Goal: Entertainment & Leisure: Consume media (video, audio)

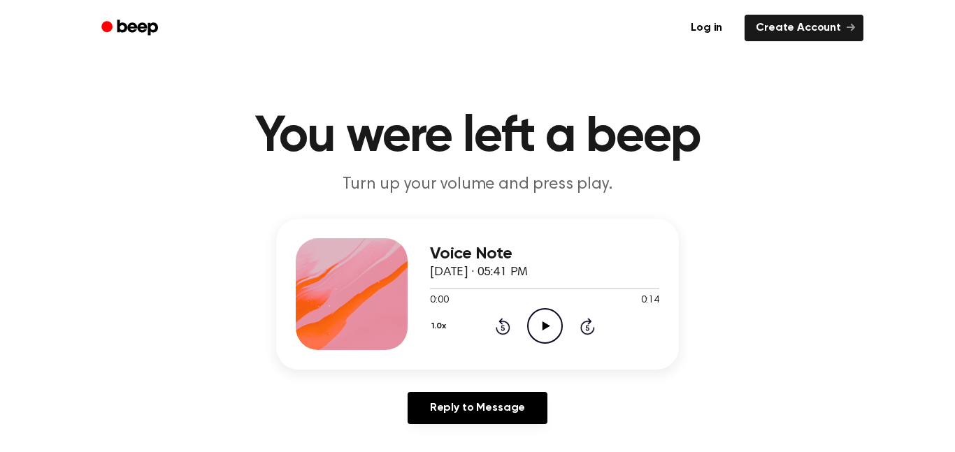
click at [538, 336] on icon "Play Audio" at bounding box center [545, 326] width 36 height 36
click at [554, 323] on icon "Play Audio" at bounding box center [545, 326] width 36 height 36
click at [554, 323] on icon "Pause Audio" at bounding box center [545, 326] width 36 height 36
click at [554, 322] on icon "Play Audio" at bounding box center [545, 326] width 36 height 36
drag, startPoint x: 578, startPoint y: 289, endPoint x: 441, endPoint y: 299, distance: 136.7
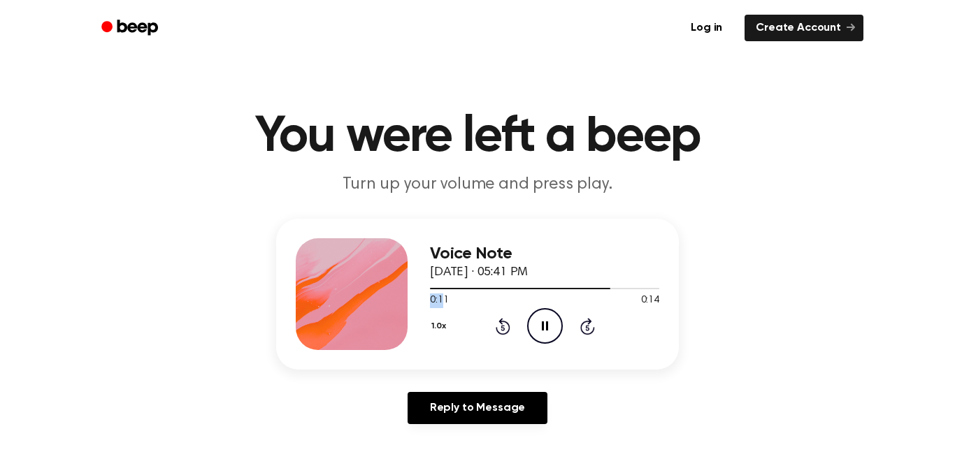
click at [441, 299] on div "0:11 0:14 Your browser does not support the [object Object] element." at bounding box center [544, 295] width 229 height 26
click at [448, 293] on div at bounding box center [544, 287] width 229 height 11
click at [438, 288] on div at bounding box center [452, 288] width 45 height 1
drag, startPoint x: 587, startPoint y: 284, endPoint x: 420, endPoint y: 288, distance: 167.2
click at [420, 288] on div "Voice Note [DATE] · 05:41 PM 0:14 0:14 Your browser does not support the [objec…" at bounding box center [477, 294] width 403 height 151
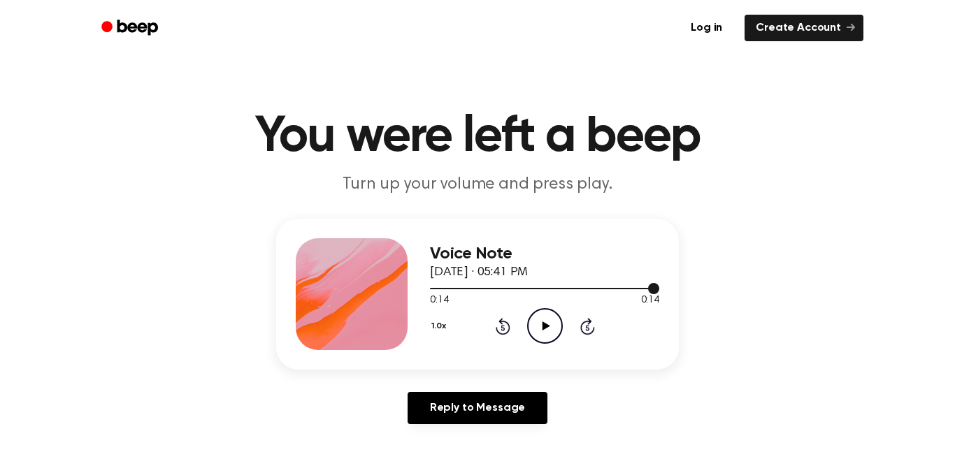
click at [446, 292] on div at bounding box center [544, 287] width 229 height 11
click at [541, 331] on icon "Play Audio" at bounding box center [545, 326] width 36 height 36
click at [543, 330] on icon "Play Audio" at bounding box center [545, 326] width 36 height 36
click at [543, 330] on icon at bounding box center [545, 326] width 6 height 9
click at [543, 330] on icon "Play Audio" at bounding box center [545, 326] width 36 height 36
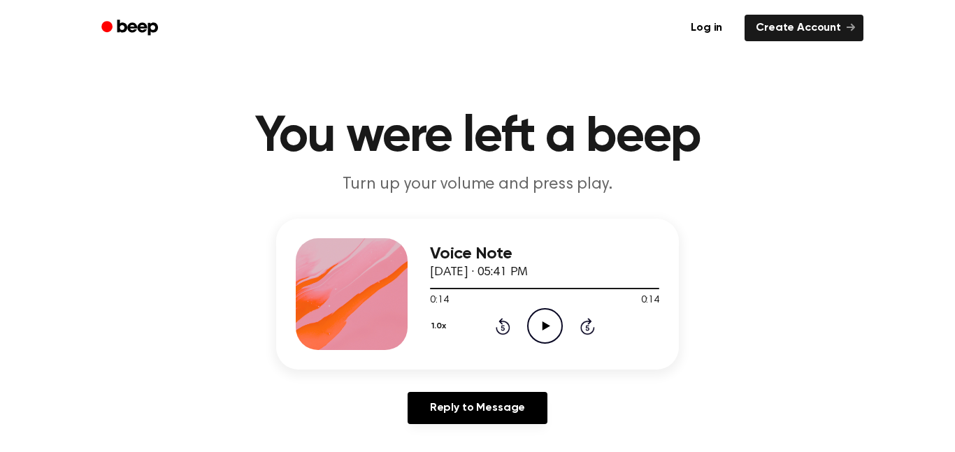
click at [499, 323] on icon "Rewind 5 seconds" at bounding box center [502, 326] width 15 height 18
click at [538, 320] on icon "Play Audio" at bounding box center [545, 326] width 36 height 36
click at [509, 319] on icon "Rewind 5 seconds" at bounding box center [502, 326] width 15 height 18
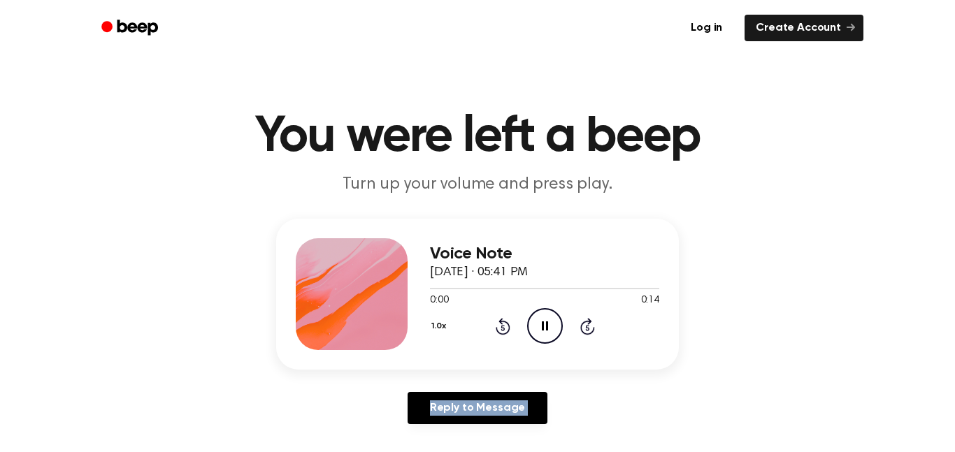
click at [509, 319] on icon "Rewind 5 seconds" at bounding box center [502, 326] width 15 height 18
click at [504, 327] on icon "Rewind 5 seconds" at bounding box center [502, 326] width 15 height 18
click at [542, 330] on icon at bounding box center [546, 326] width 8 height 9
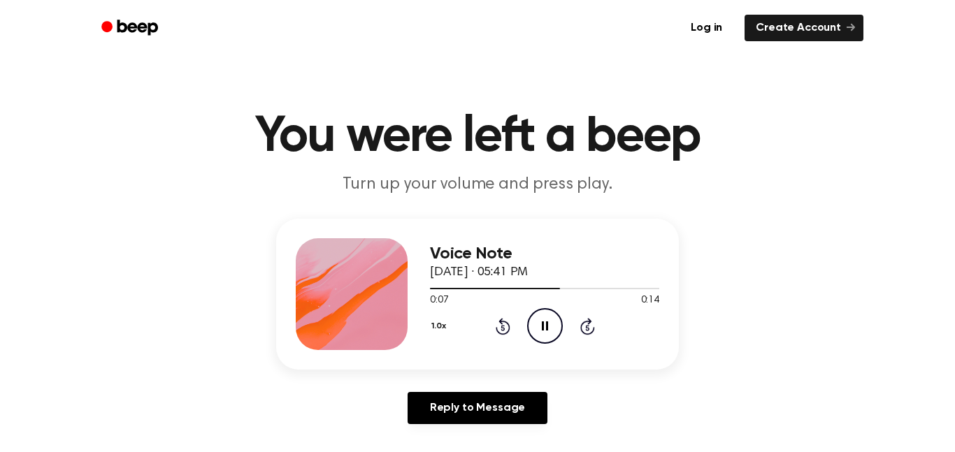
click at [542, 330] on icon at bounding box center [545, 326] width 6 height 9
click at [489, 321] on div "1.0x Rewind 5 seconds Play Audio Skip 5 seconds" at bounding box center [544, 326] width 229 height 36
click at [492, 322] on div "1.0x Rewind 5 seconds Play Audio Skip 5 seconds" at bounding box center [544, 326] width 229 height 36
click at [496, 322] on icon "Rewind 5 seconds" at bounding box center [502, 326] width 15 height 18
click at [497, 322] on icon "Rewind 5 seconds" at bounding box center [502, 326] width 15 height 18
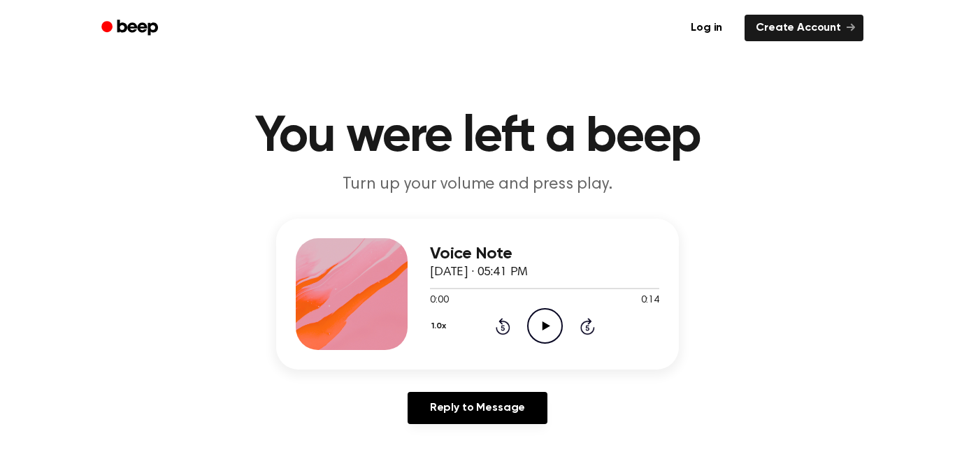
click at [540, 326] on icon "Play Audio" at bounding box center [545, 326] width 36 height 36
click at [505, 341] on div "1.0x Rewind 5 seconds Pause Audio Skip 5 seconds" at bounding box center [544, 326] width 229 height 36
click at [500, 324] on icon at bounding box center [503, 326] width 15 height 17
click at [500, 327] on icon "Rewind 5 seconds" at bounding box center [502, 326] width 15 height 18
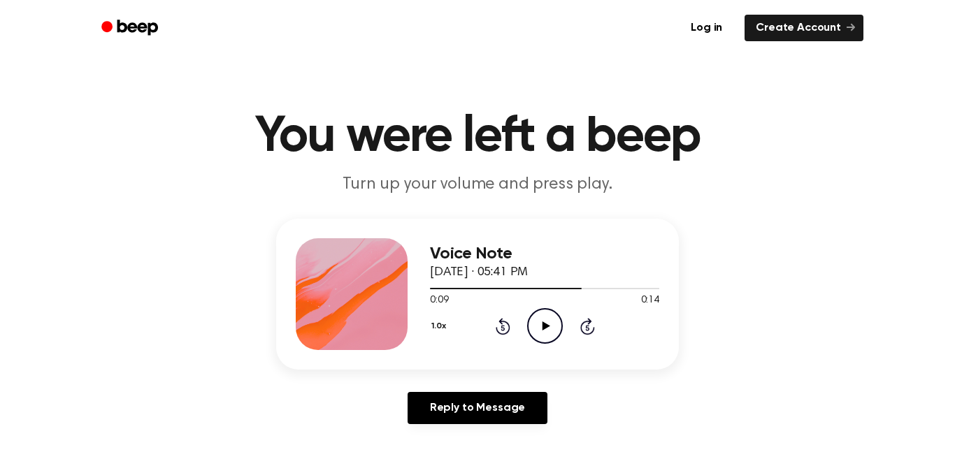
click at [506, 322] on icon at bounding box center [503, 326] width 15 height 17
click at [536, 324] on icon "Play Audio" at bounding box center [545, 326] width 36 height 36
click at [500, 321] on icon at bounding box center [503, 326] width 15 height 17
click at [501, 322] on icon at bounding box center [503, 326] width 15 height 17
click at [501, 323] on icon at bounding box center [503, 326] width 15 height 17
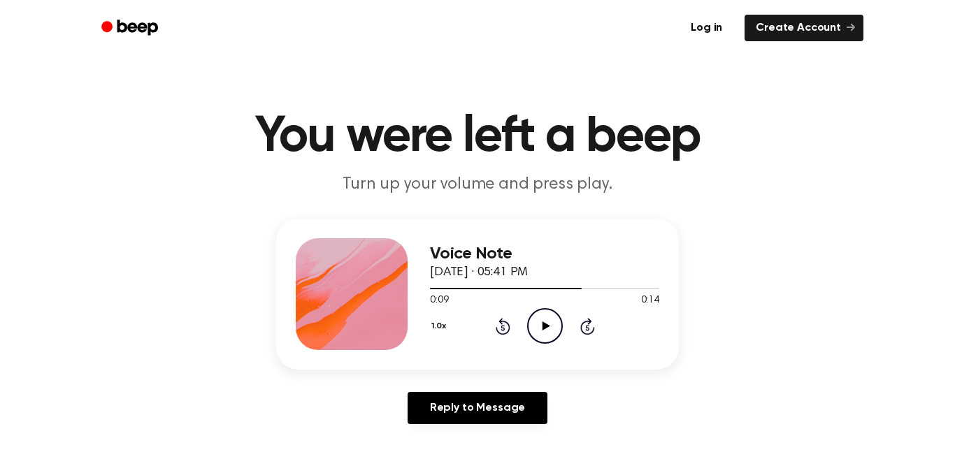
click at [499, 308] on div "0:09 0:14" at bounding box center [544, 301] width 229 height 15
click at [533, 324] on icon "Play Audio" at bounding box center [545, 326] width 36 height 36
click at [502, 327] on icon "Rewind 5 seconds" at bounding box center [502, 326] width 15 height 18
click at [501, 324] on icon at bounding box center [503, 326] width 15 height 17
click at [541, 323] on icon "Play Audio" at bounding box center [545, 326] width 36 height 36
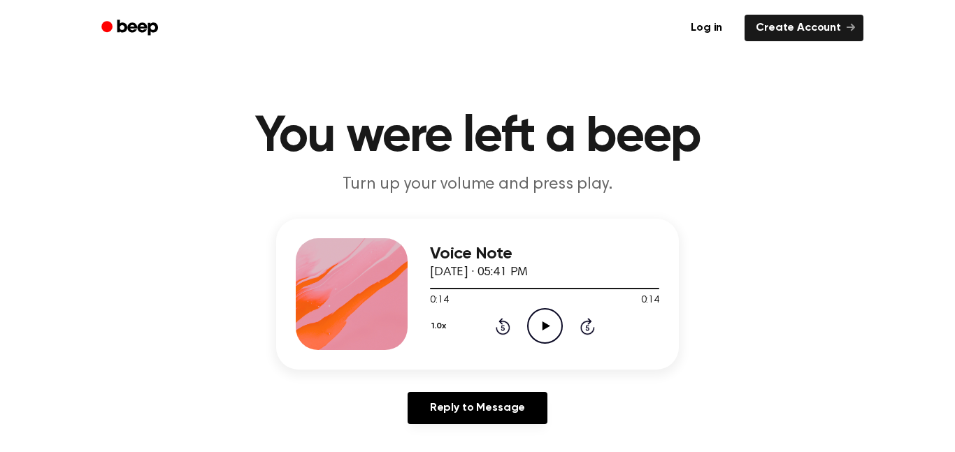
click at [541, 323] on icon "Play Audio" at bounding box center [545, 326] width 36 height 36
click at [542, 324] on icon at bounding box center [546, 326] width 8 height 9
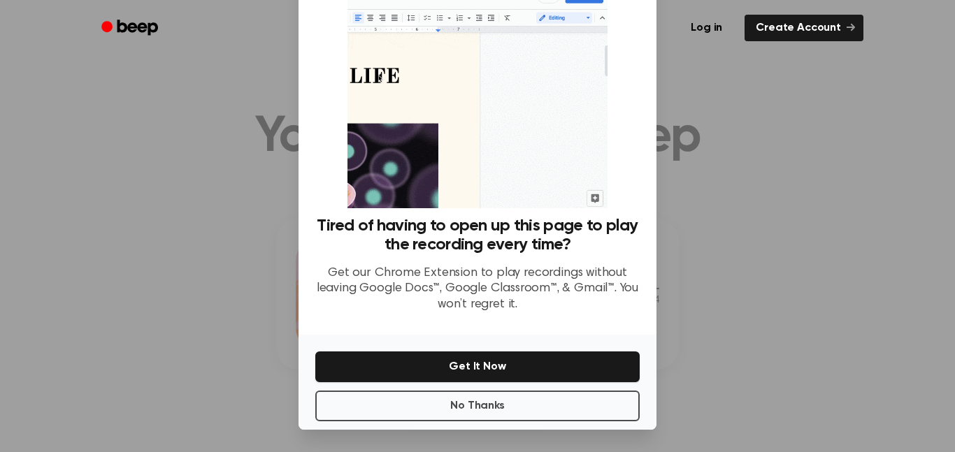
scroll to position [52, 0]
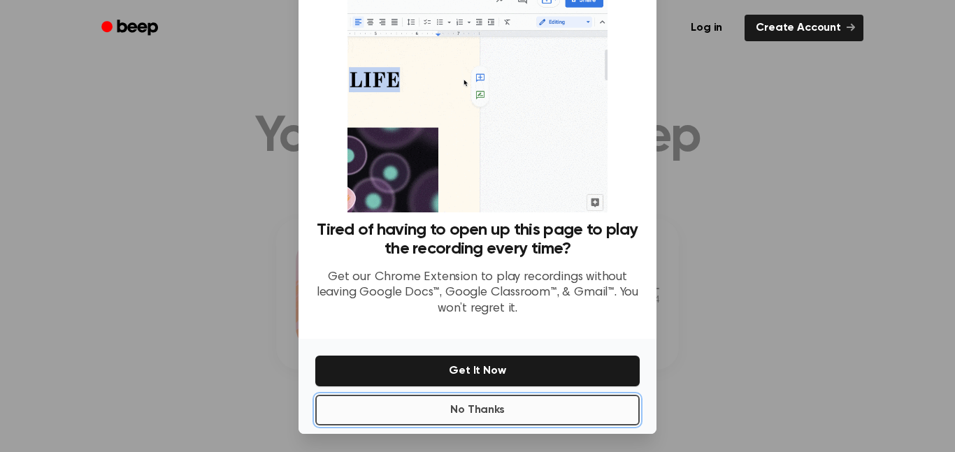
click at [513, 415] on button "No Thanks" at bounding box center [477, 410] width 324 height 31
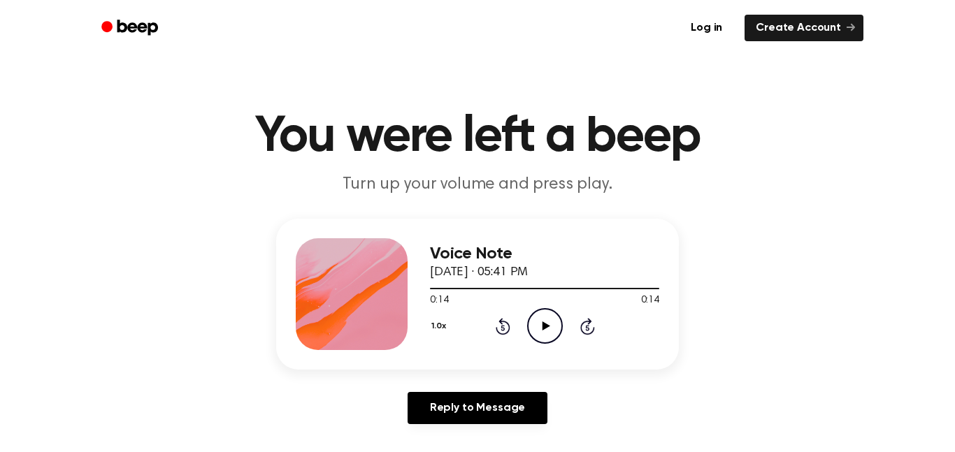
click at [548, 324] on icon "Play Audio" at bounding box center [545, 326] width 36 height 36
